Goal: Task Accomplishment & Management: Use online tool/utility

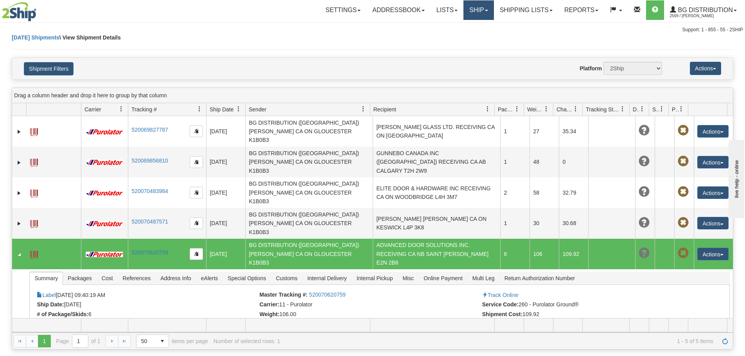
click at [479, 10] on link "Ship" at bounding box center [478, 10] width 30 height 20
click at [474, 27] on link "Ship Screen" at bounding box center [463, 27] width 62 height 10
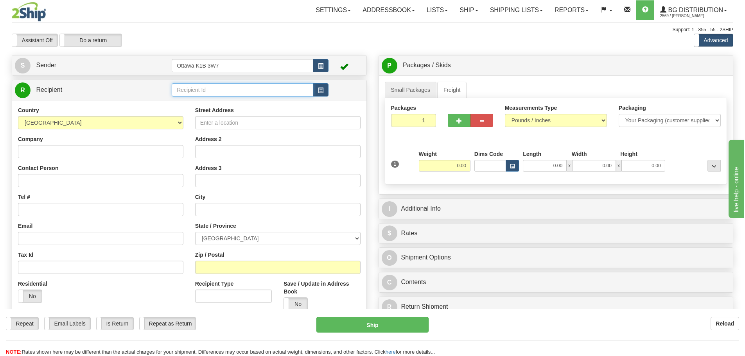
click at [209, 92] on input "text" at bounding box center [243, 89] width 142 height 13
type input "910698"
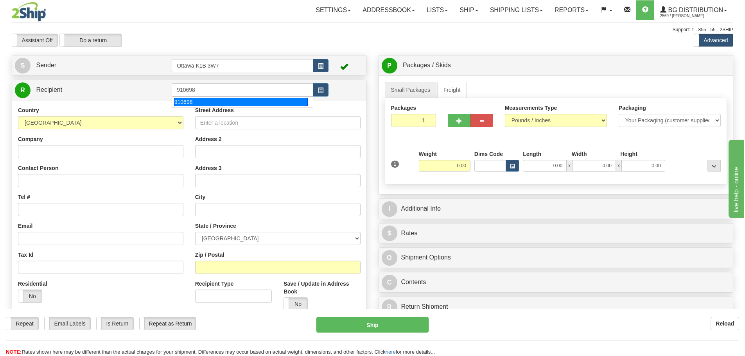
click at [245, 35] on div "Assistant On Assistant Off Do a return Do a return" at bounding box center [158, 40] width 305 height 13
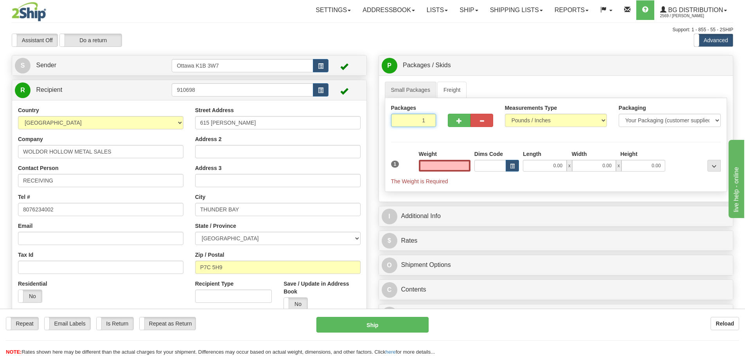
type input "0.00"
drag, startPoint x: 409, startPoint y: 120, endPoint x: 538, endPoint y: 193, distance: 147.5
click at [503, 164] on div "Packages 1 1 Measurements Type" at bounding box center [556, 145] width 343 height 94
type input "11"
click at [581, 137] on div "Packages 11 1 Measurements Type" at bounding box center [556, 145] width 343 height 94
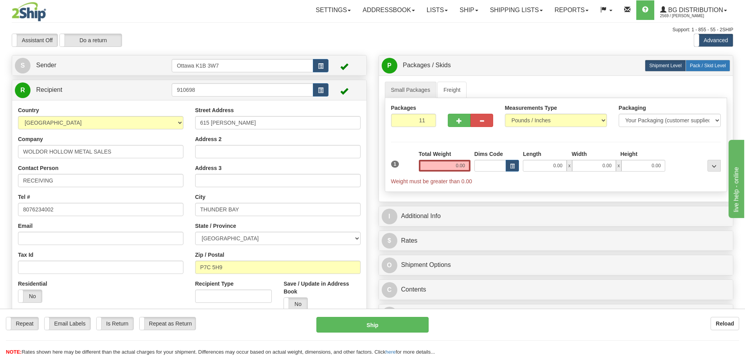
click at [699, 66] on span "Pack / Skid Level" at bounding box center [708, 65] width 36 height 5
radio input "true"
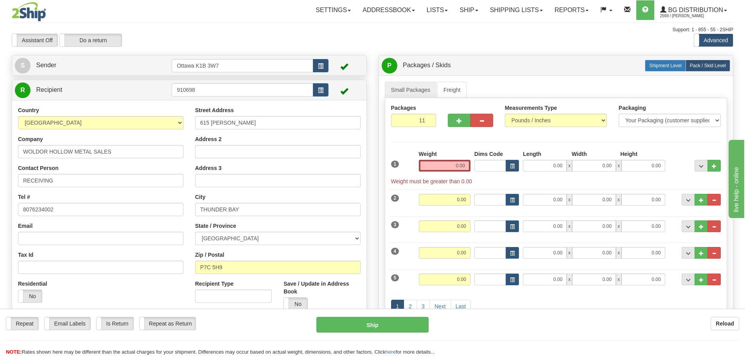
click at [674, 68] on span "Shipment Level" at bounding box center [665, 65] width 32 height 5
radio input "true"
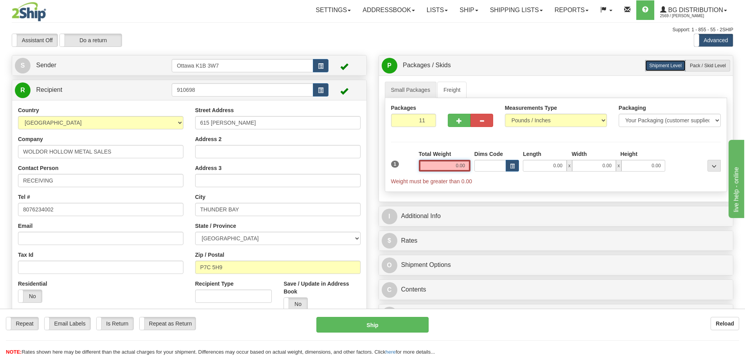
click at [448, 163] on input "0.00" at bounding box center [445, 166] width 52 height 12
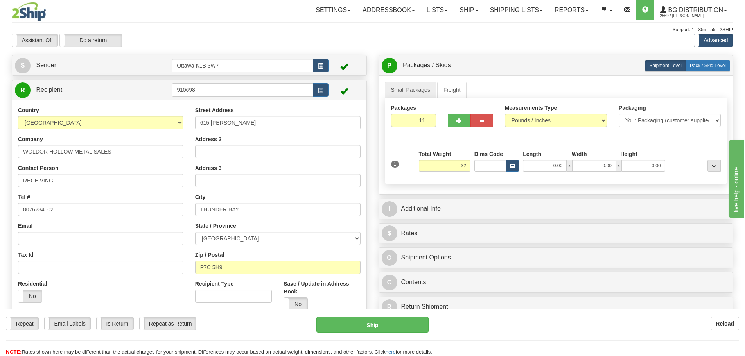
type input "32.00"
click at [698, 62] on label "Pack / Skid Level Pack.." at bounding box center [708, 66] width 45 height 12
radio input "true"
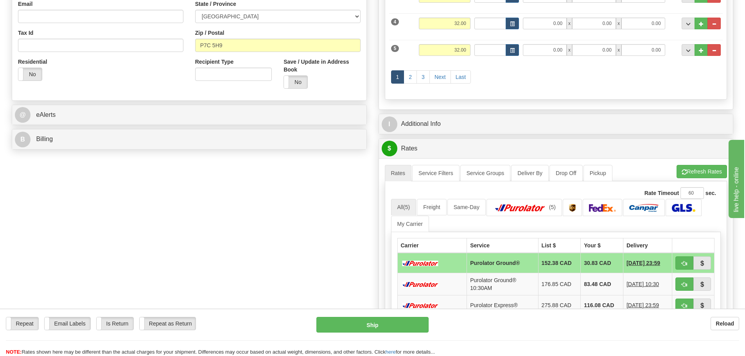
scroll to position [235, 0]
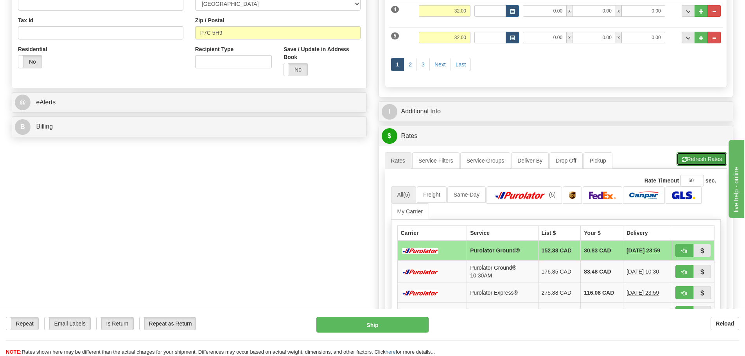
click at [706, 158] on button "Refresh Rates" at bounding box center [702, 159] width 50 height 13
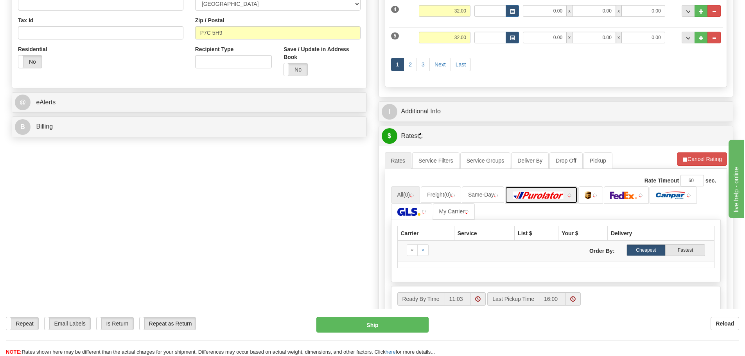
click at [530, 200] on link at bounding box center [541, 195] width 73 height 17
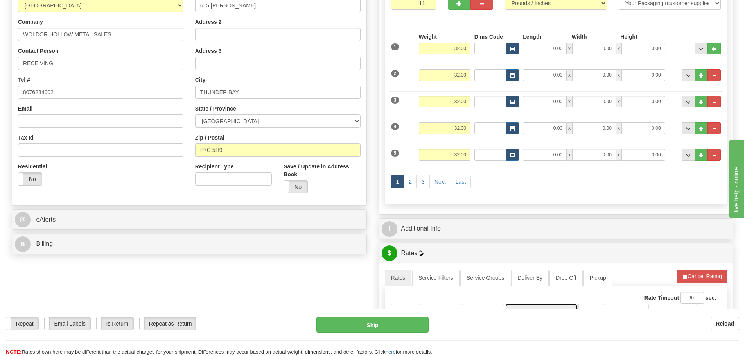
scroll to position [352, 0]
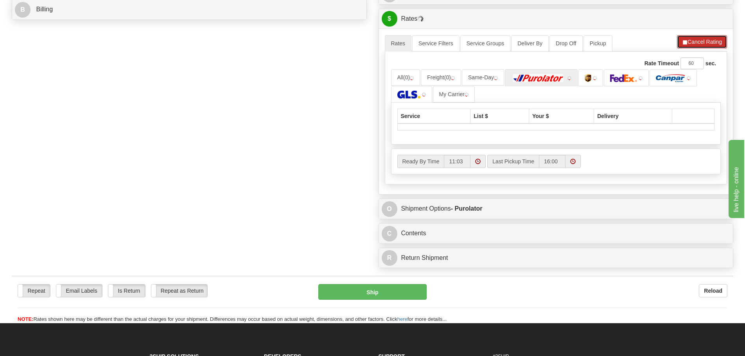
click at [709, 40] on button "Cancel Rating" at bounding box center [702, 41] width 50 height 13
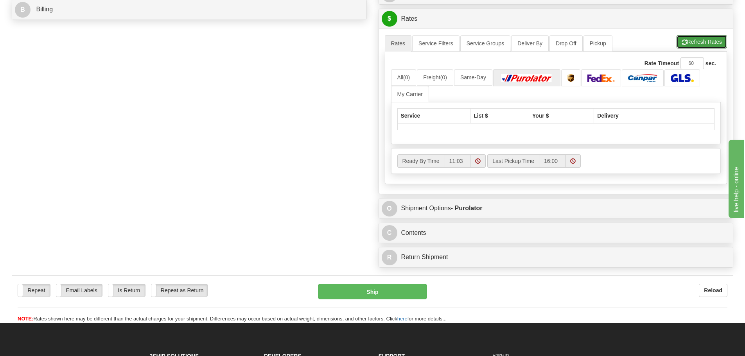
click at [709, 40] on button "Refresh Rates" at bounding box center [702, 41] width 50 height 13
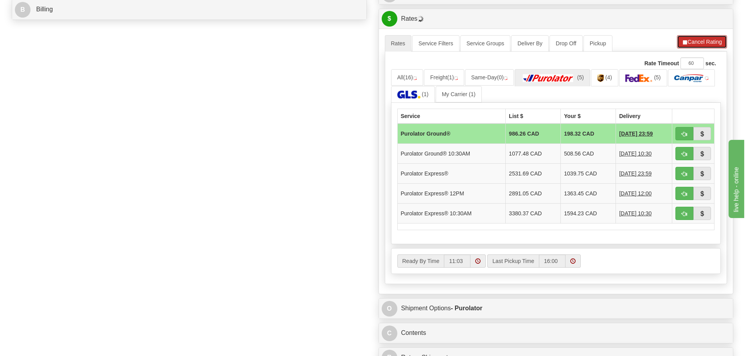
click at [708, 44] on button "Cancel Rating" at bounding box center [702, 41] width 50 height 13
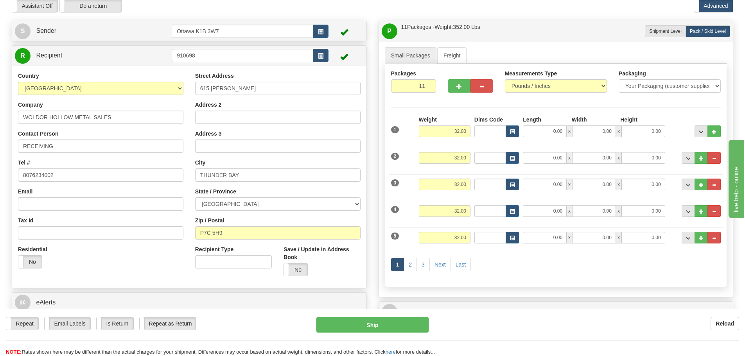
scroll to position [0, 0]
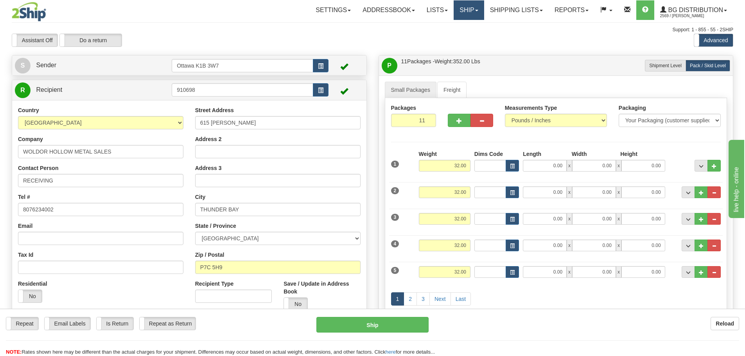
click at [478, 14] on link "Ship" at bounding box center [469, 10] width 30 height 20
click at [475, 24] on link "Ship Screen" at bounding box center [453, 27] width 62 height 10
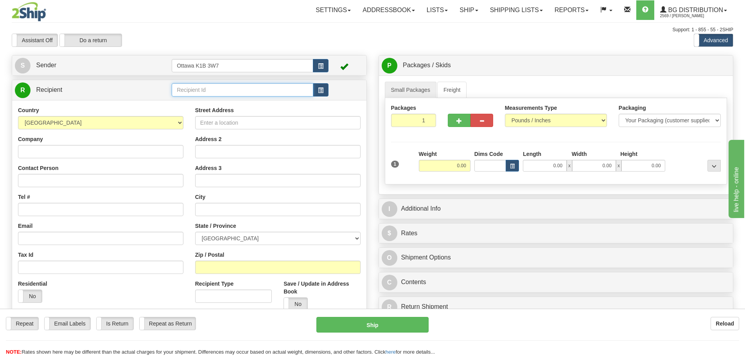
click at [290, 92] on input "text" at bounding box center [243, 89] width 142 height 13
type input "910698"
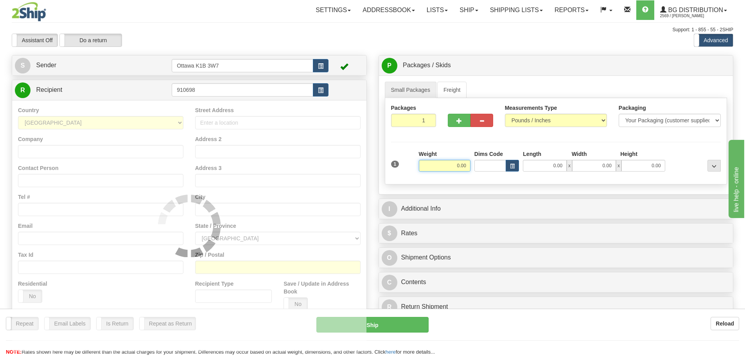
click at [398, 33] on div at bounding box center [373, 33] width 722 height 0
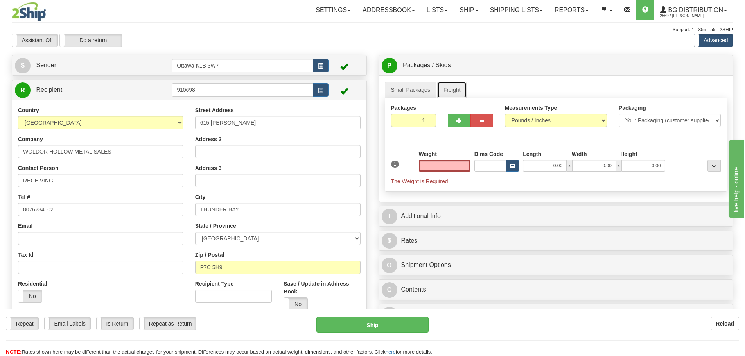
type input "0.00"
click at [452, 83] on link "Freight" at bounding box center [452, 90] width 30 height 16
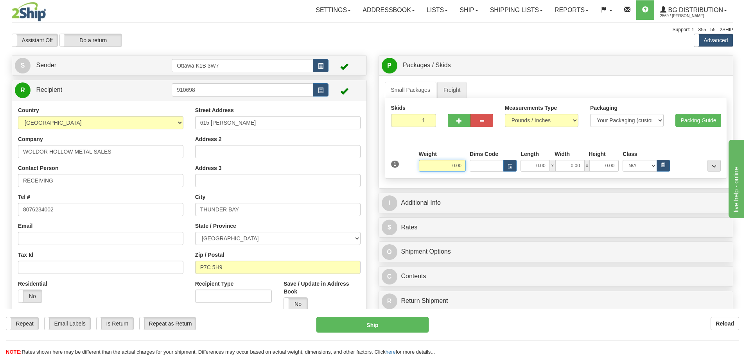
click at [444, 168] on input "0.00" at bounding box center [442, 166] width 47 height 12
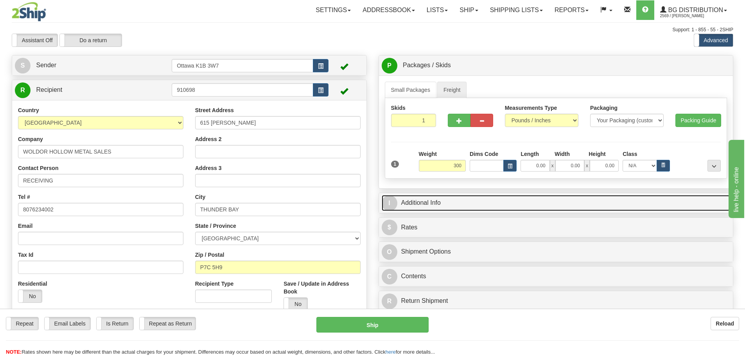
type input "300.00"
drag, startPoint x: 571, startPoint y: 202, endPoint x: 565, endPoint y: 209, distance: 9.2
click at [571, 202] on link "I Additional Info" at bounding box center [556, 203] width 349 height 16
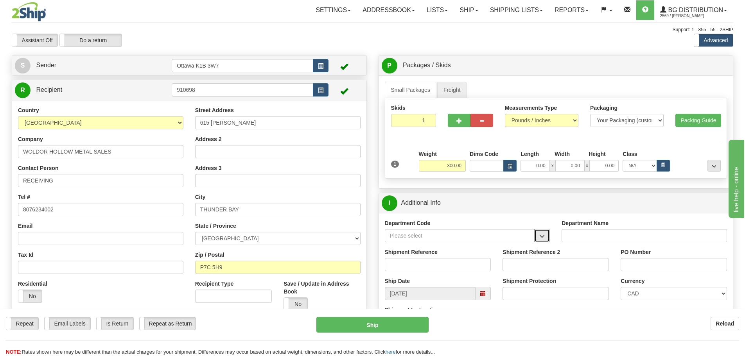
click at [546, 238] on button "button" at bounding box center [542, 235] width 16 height 13
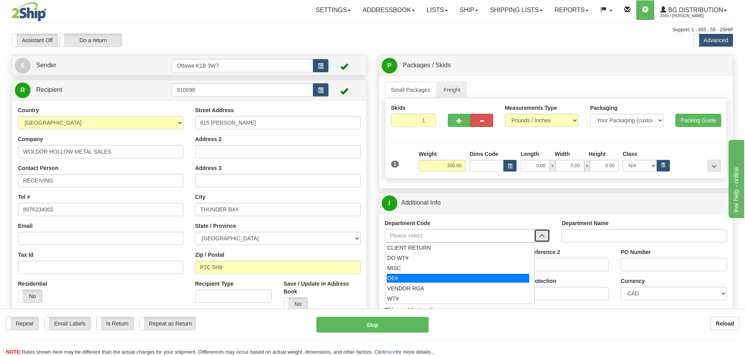
click at [446, 277] on div "OE#" at bounding box center [458, 278] width 142 height 9
type input "OE#"
type input "ORDERS"
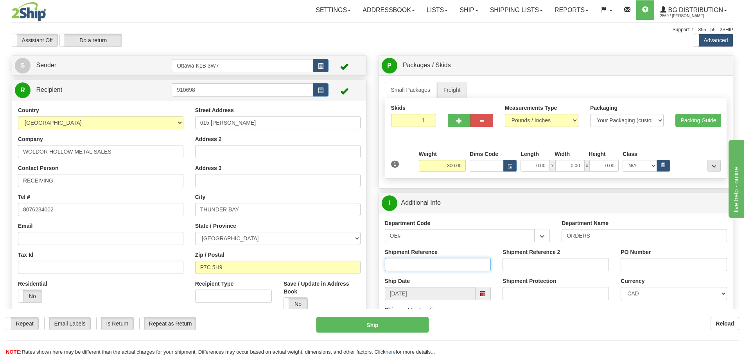
click at [436, 269] on input "Shipment Reference" at bounding box center [438, 264] width 106 height 13
type input "10204503-00"
click at [514, 267] on input "Shipment Reference 2" at bounding box center [556, 264] width 106 height 13
type input "10204502-00"
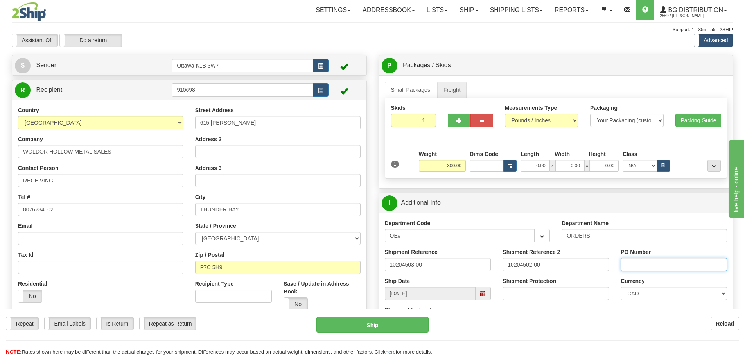
click at [642, 264] on input "PO Number" at bounding box center [674, 264] width 106 height 13
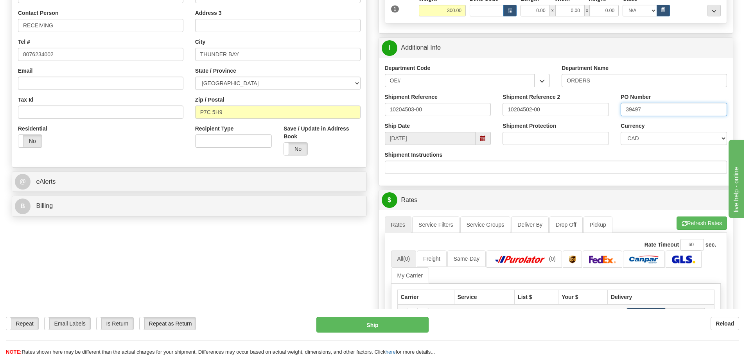
scroll to position [196, 0]
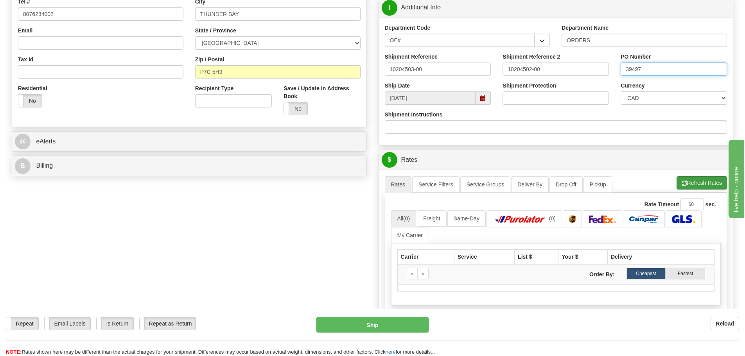
type input "39497"
click at [704, 184] on button "Refresh Rates" at bounding box center [702, 182] width 50 height 13
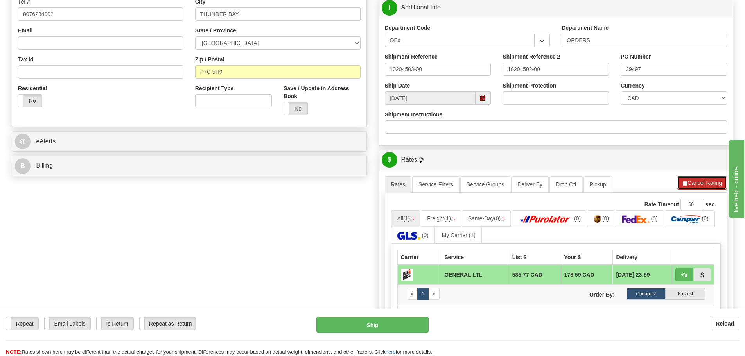
click at [695, 189] on button "Cancel Rating" at bounding box center [702, 182] width 50 height 13
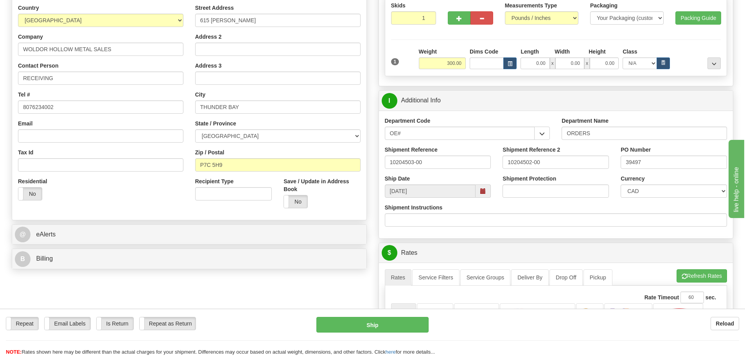
scroll to position [0, 0]
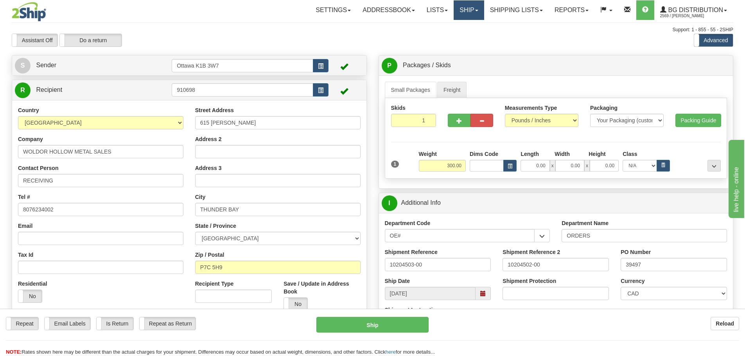
click at [467, 5] on link "Ship" at bounding box center [469, 10] width 30 height 20
click at [458, 24] on link "Ship Screen" at bounding box center [453, 27] width 62 height 10
